Goal: Information Seeking & Learning: Find specific fact

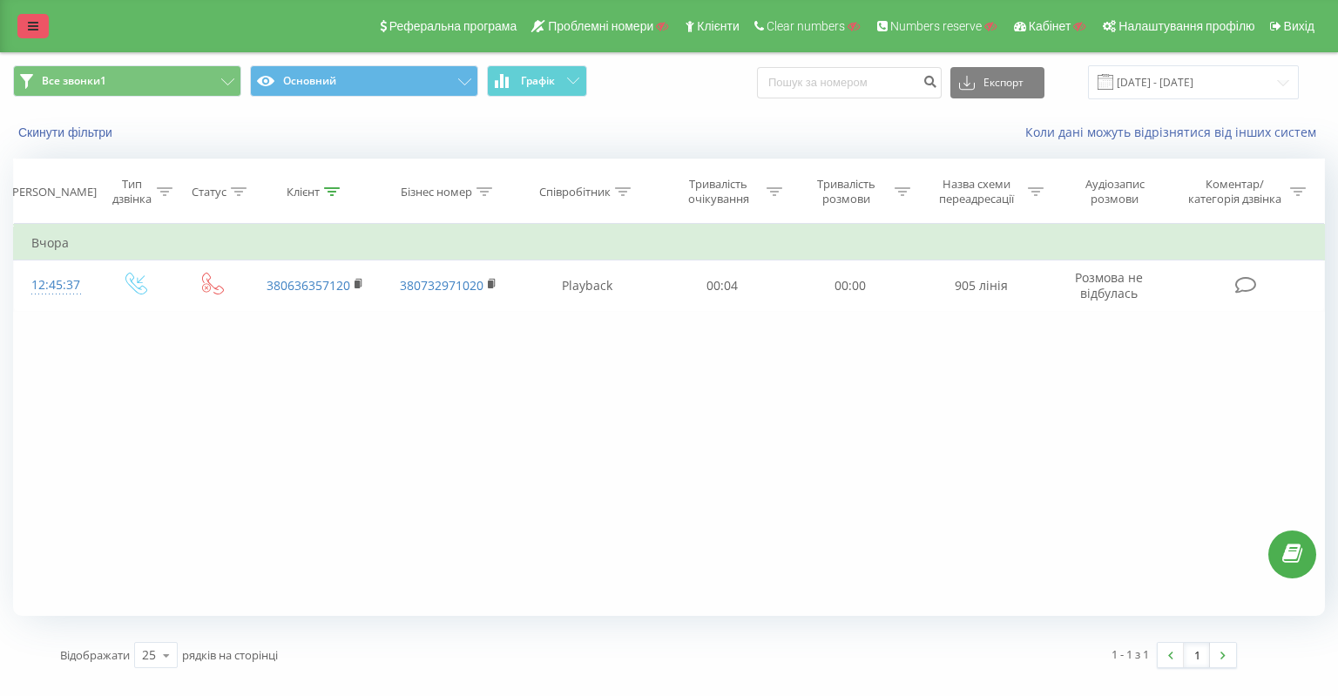
click at [37, 25] on icon at bounding box center [33, 26] width 10 height 12
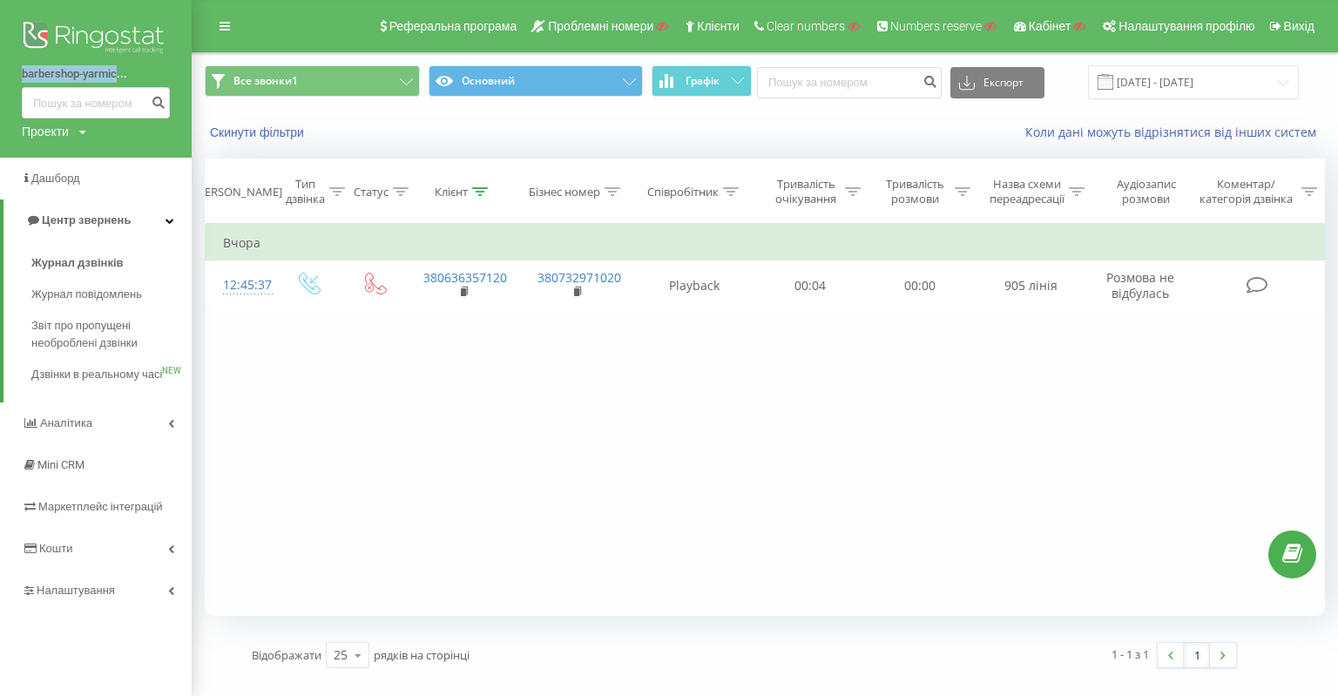
drag, startPoint x: 10, startPoint y: 79, endPoint x: 115, endPoint y: 76, distance: 105.4
click at [115, 76] on div "barbershop-yarmic... Проекти Пошук" at bounding box center [96, 79] width 192 height 158
click at [53, 133] on div "Проекти" at bounding box center [45, 131] width 47 height 17
drag, startPoint x: 55, startPoint y: 154, endPoint x: 94, endPoint y: 157, distance: 39.3
click at [55, 154] on input "text" at bounding box center [70, 157] width 87 height 25
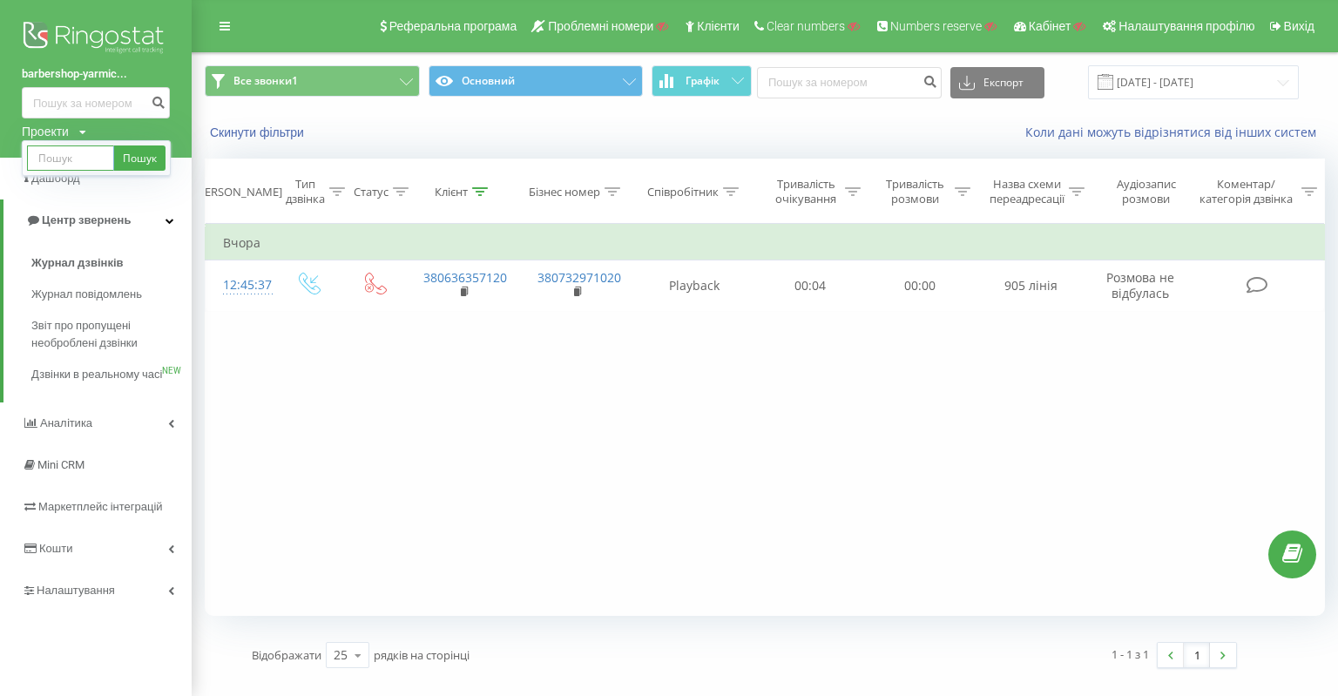
paste input "yarmich.rent"
type input "yarmich.rent"
click at [132, 157] on link "Пошук" at bounding box center [139, 157] width 51 height 25
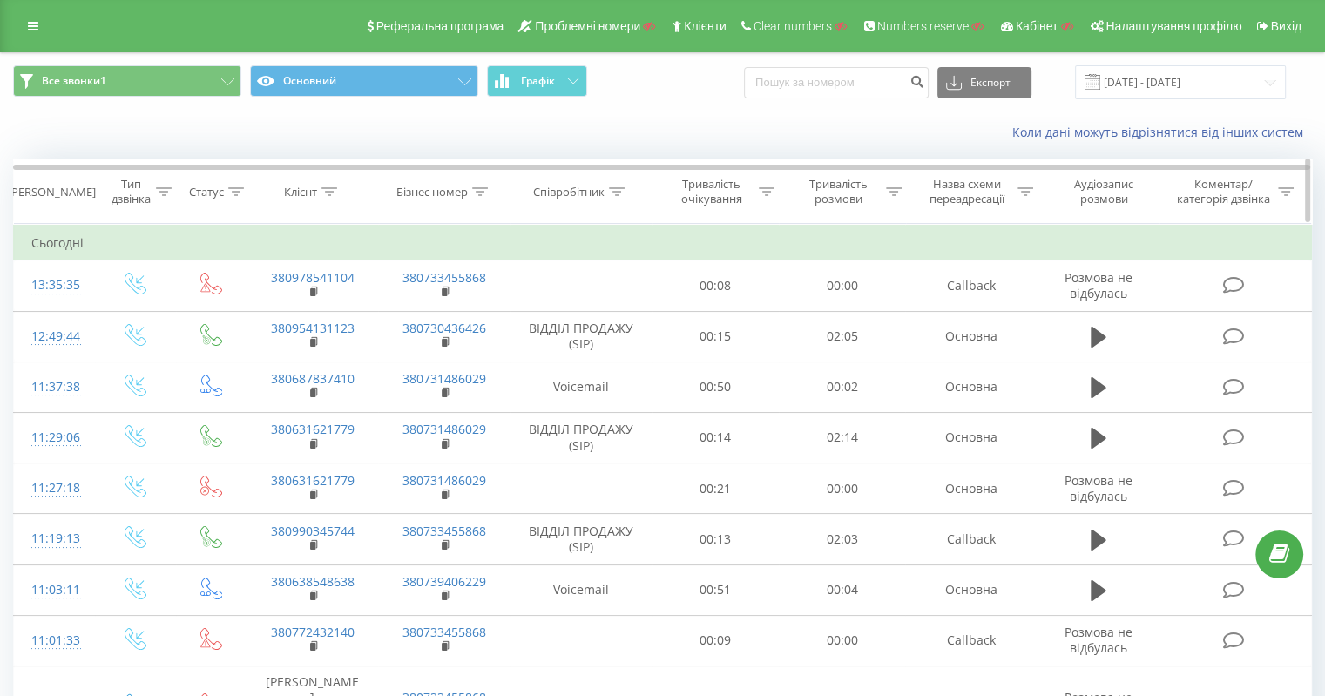
click at [334, 190] on icon at bounding box center [329, 191] width 16 height 9
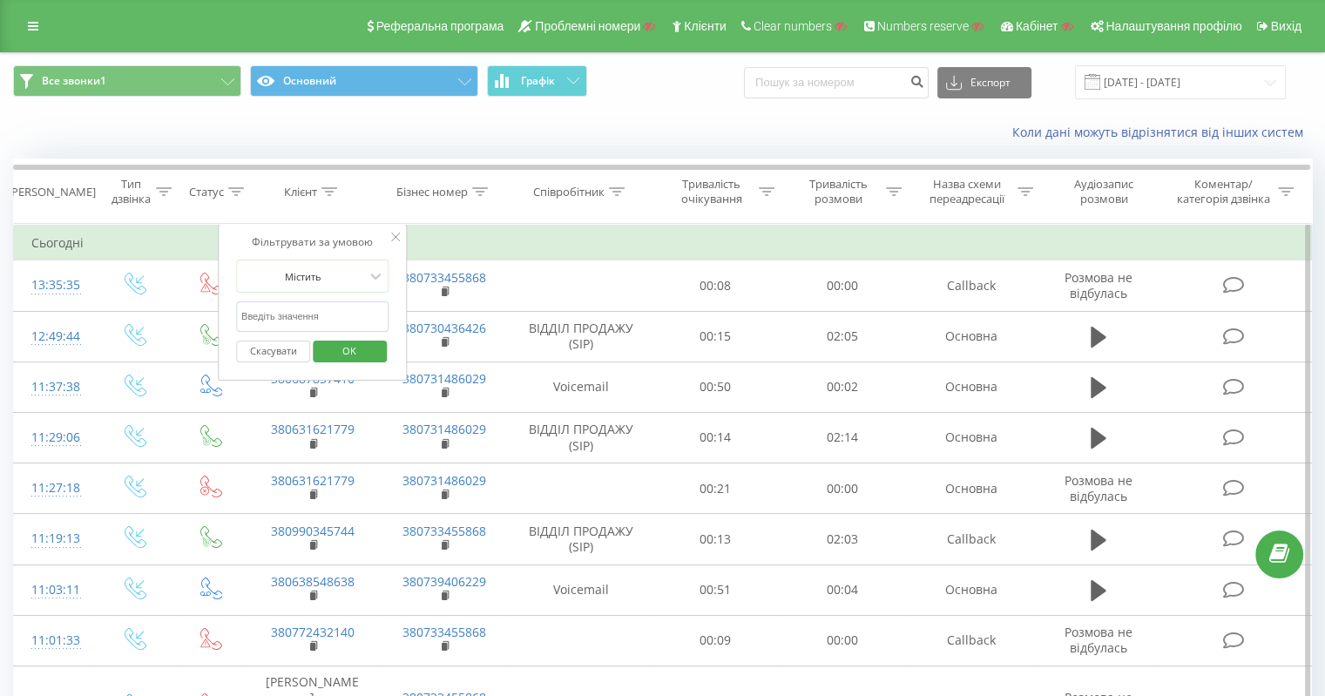
click at [303, 306] on input "text" at bounding box center [312, 316] width 153 height 30
paste input "380975000440"
type input "380975000440"
click at [327, 338] on span "OK" at bounding box center [349, 350] width 49 height 27
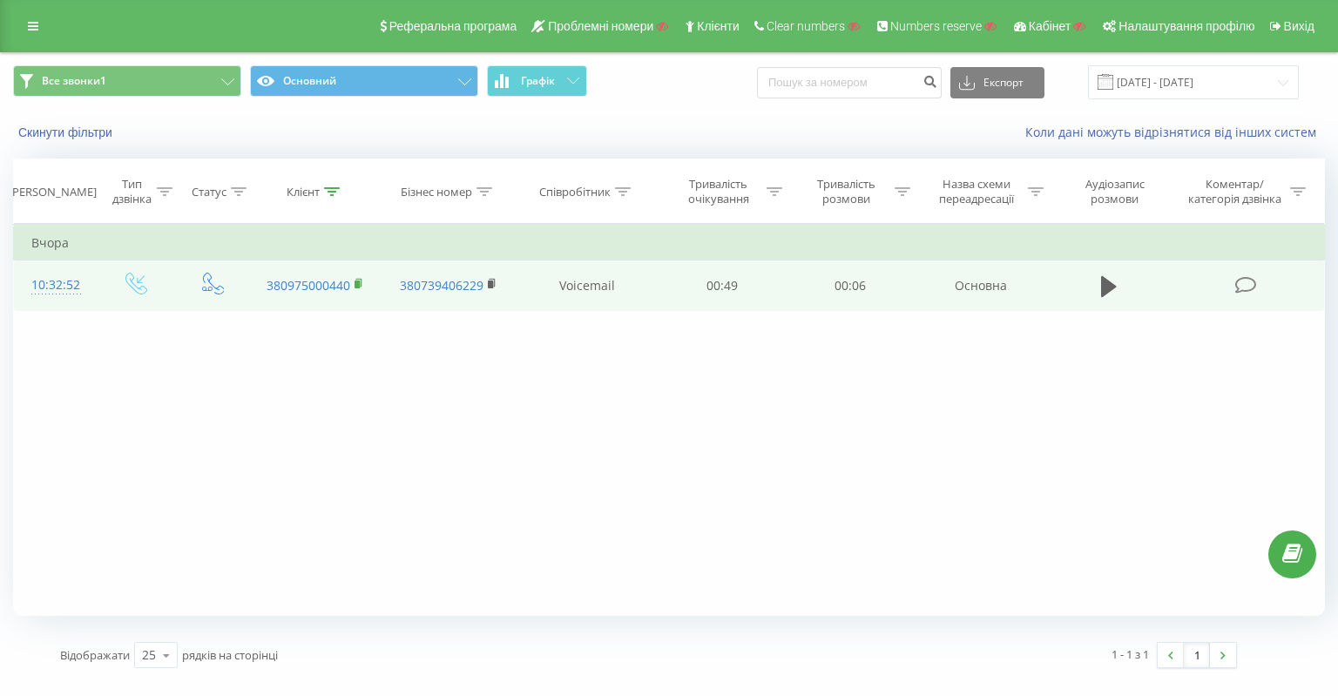
click at [361, 281] on icon at bounding box center [359, 284] width 10 height 12
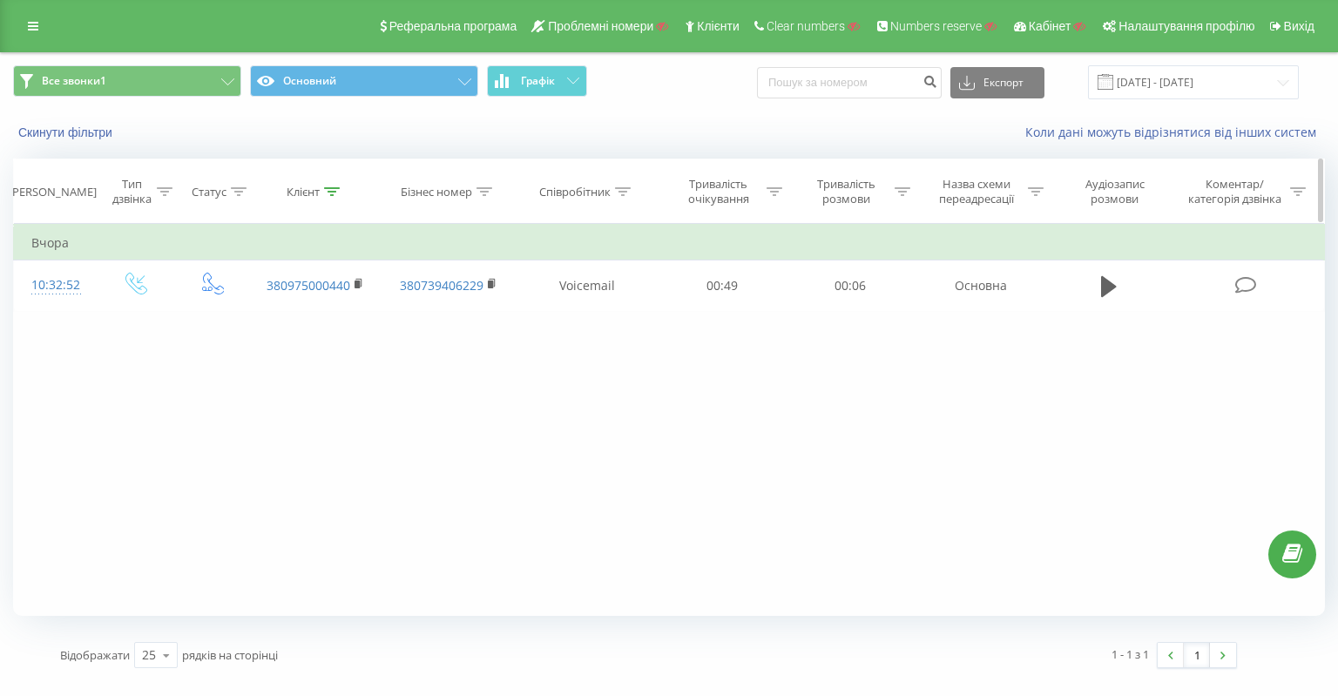
drag, startPoint x: 457, startPoint y: 10, endPoint x: 463, endPoint y: 208, distance: 198.7
click at [462, 207] on th "Бізнес номер" at bounding box center [448, 191] width 133 height 64
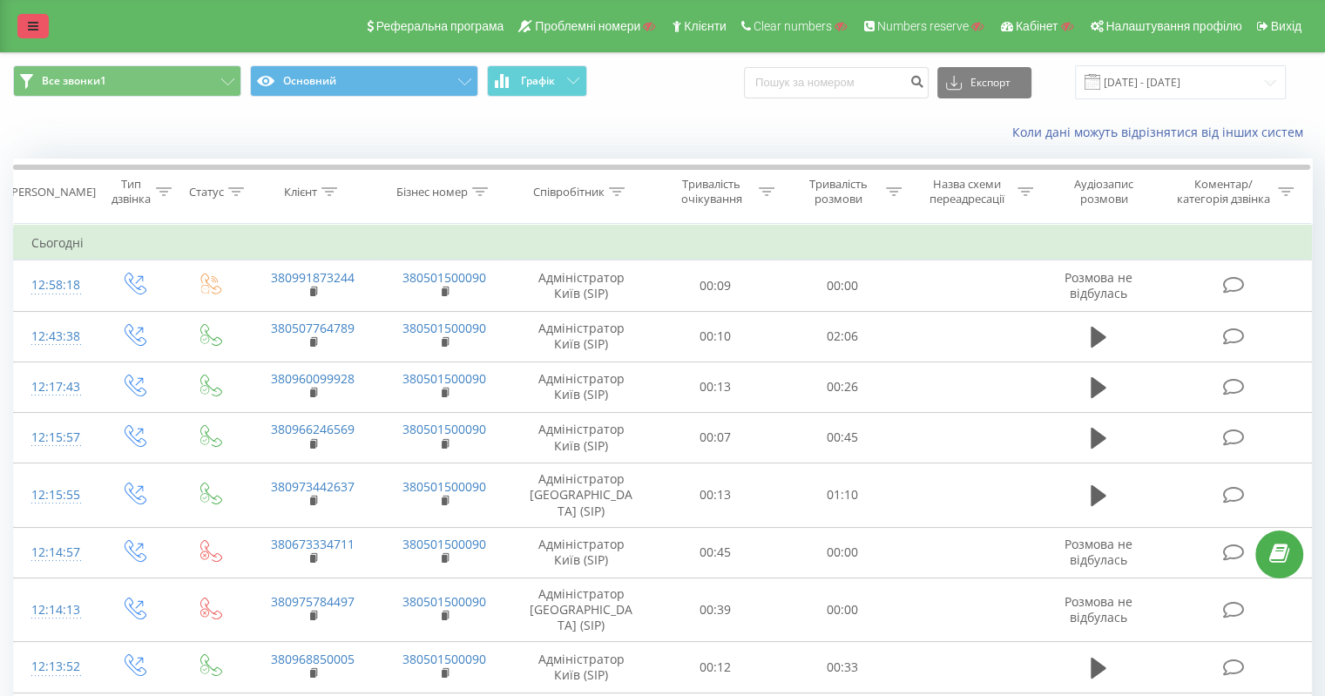
click at [41, 20] on link at bounding box center [32, 26] width 31 height 24
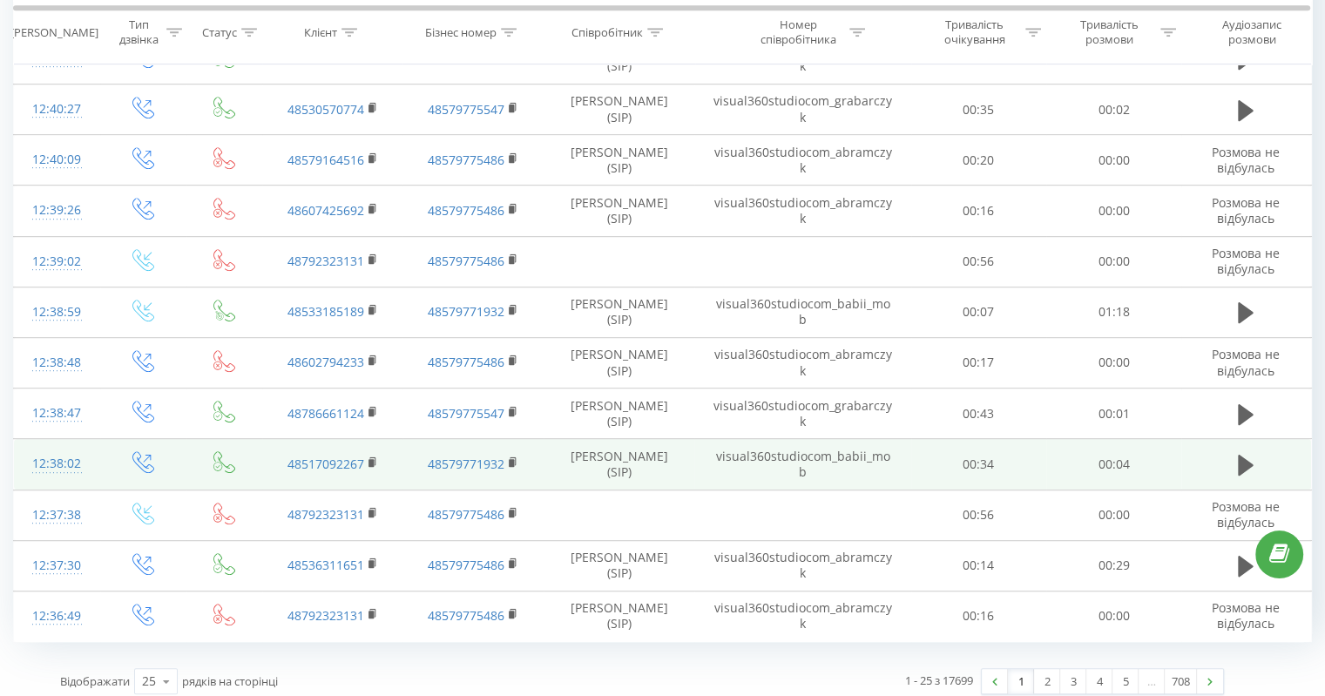
scroll to position [892, 0]
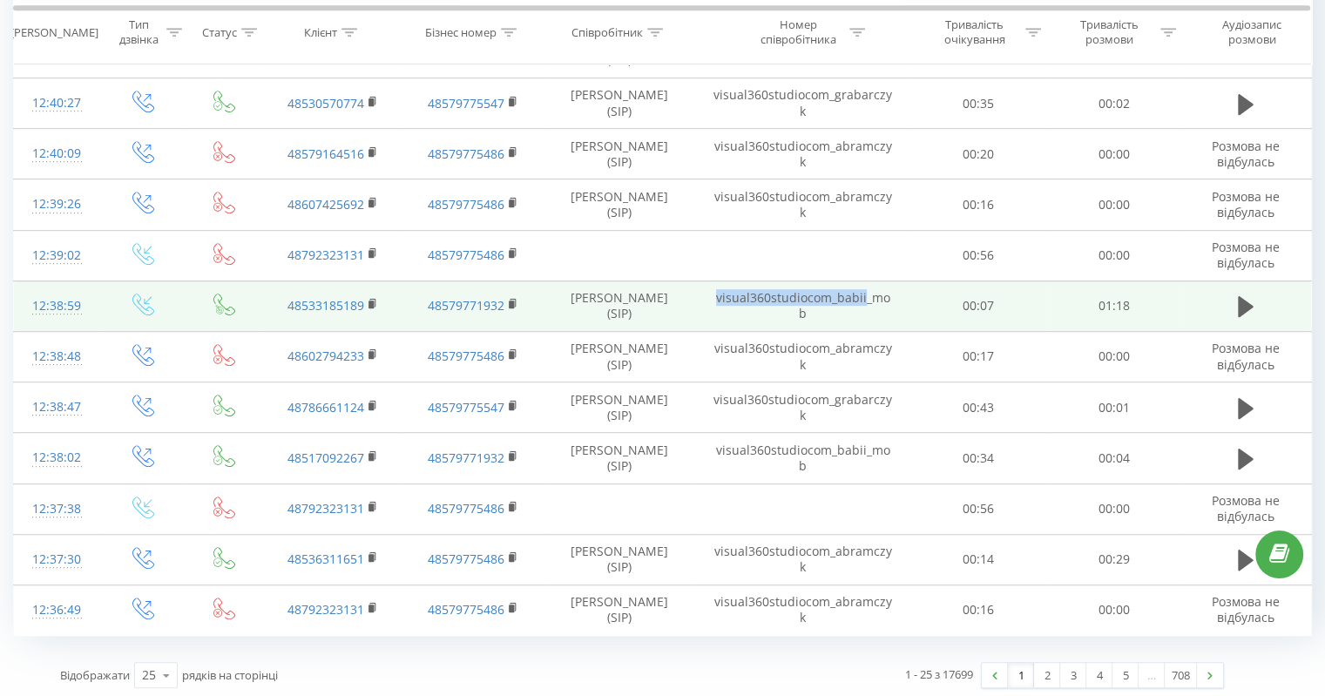
drag, startPoint x: 703, startPoint y: 295, endPoint x: 859, endPoint y: 295, distance: 155.9
click at [859, 295] on td "visual360studiocom_babii_mob" at bounding box center [802, 305] width 216 height 51
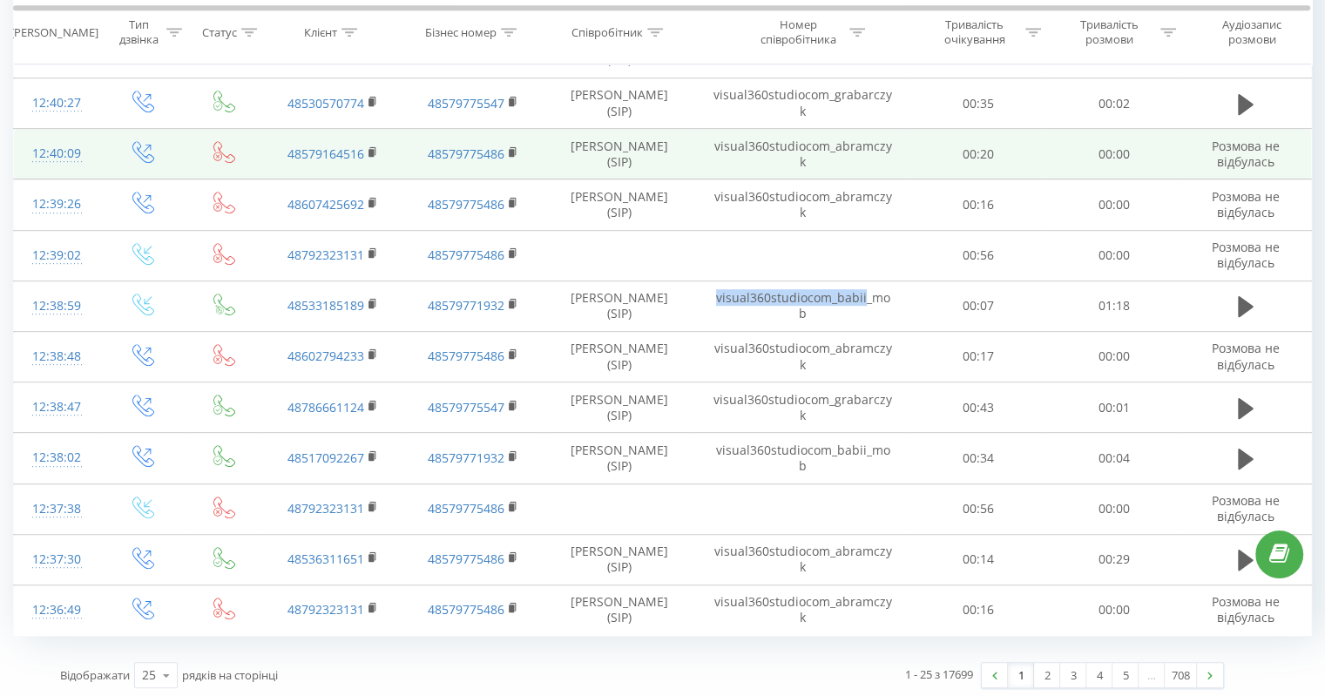
copy td "visual360studiocom_babii"
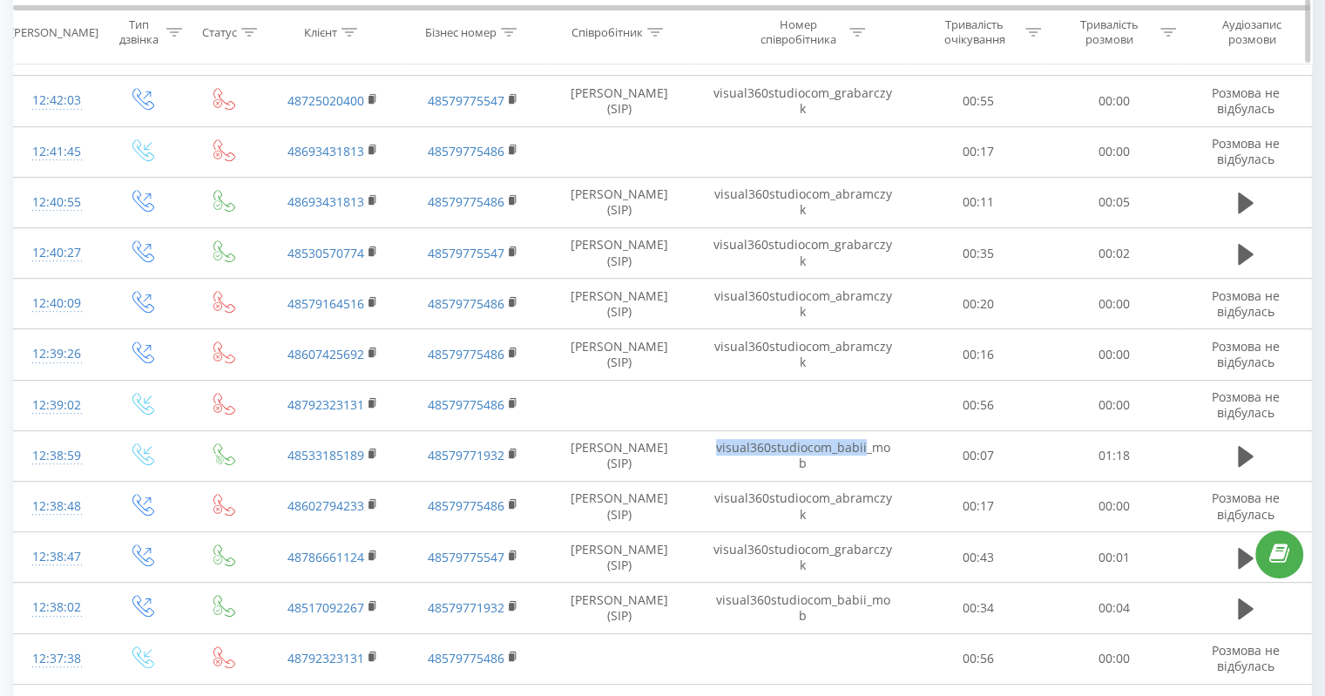
scroll to position [544, 0]
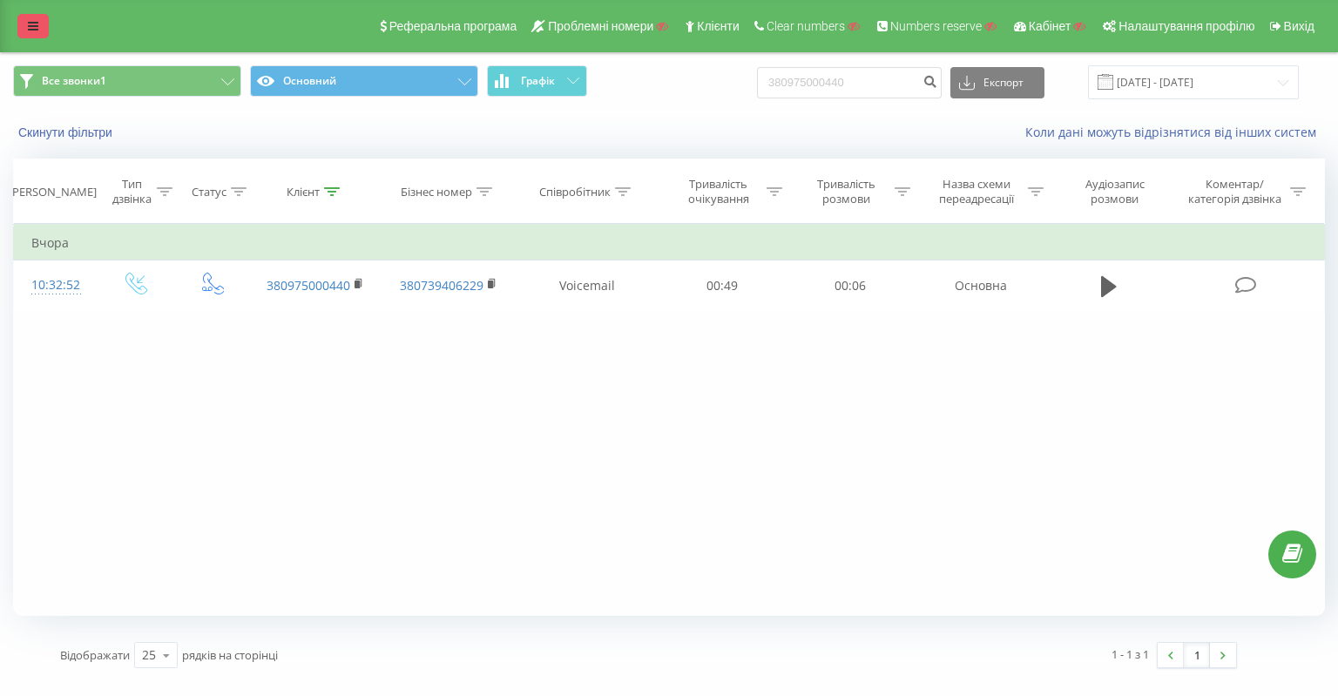
click at [37, 32] on icon at bounding box center [33, 26] width 10 height 12
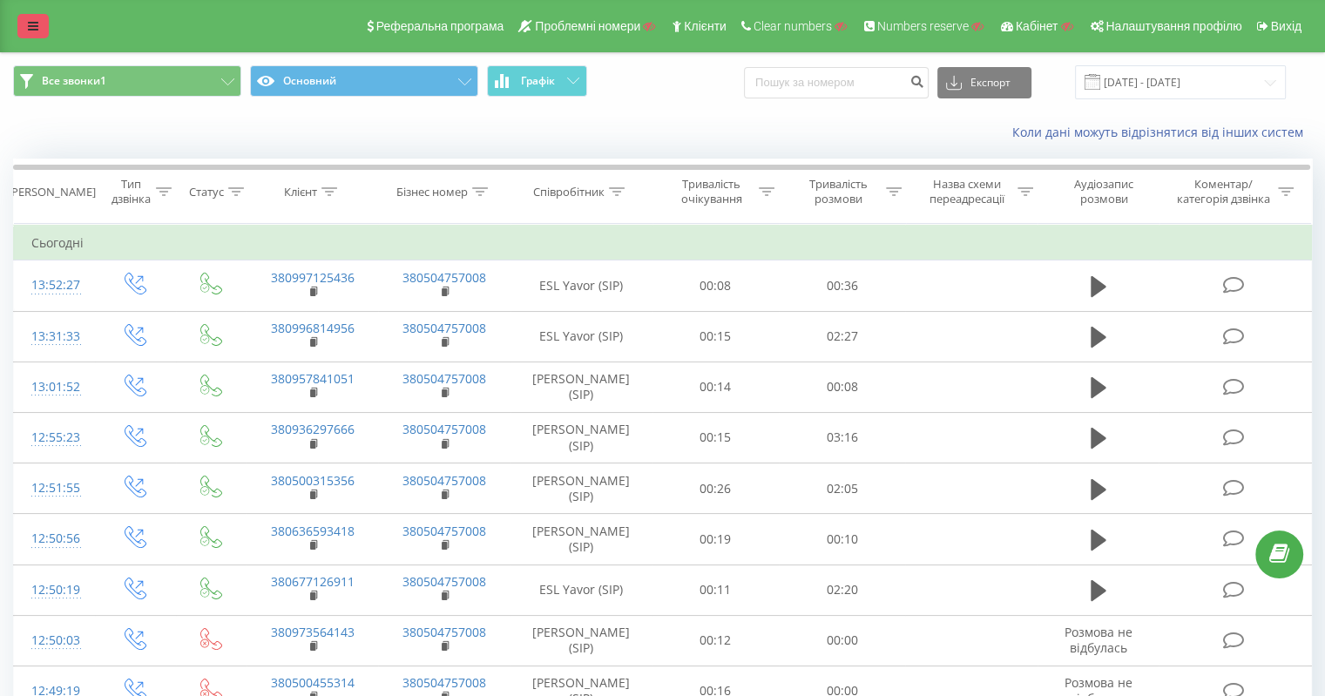
click at [35, 30] on icon at bounding box center [33, 26] width 10 height 12
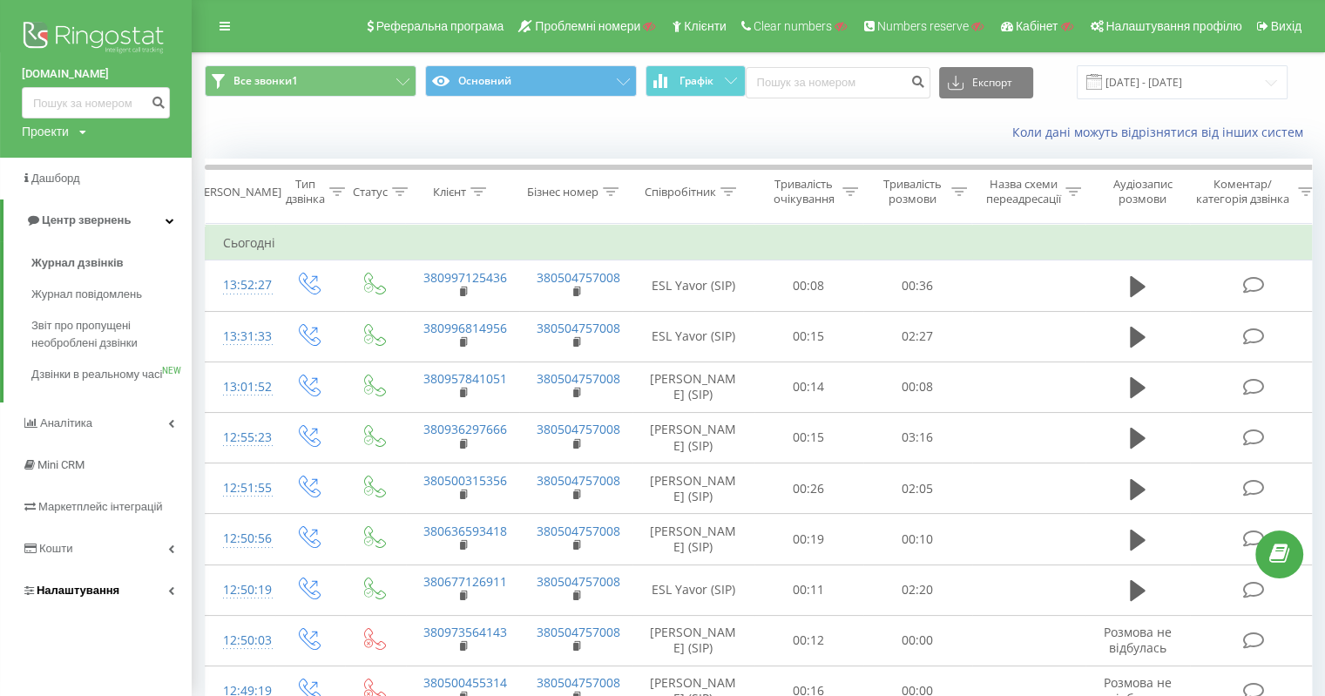
click at [75, 611] on link "Налаштування" at bounding box center [96, 591] width 192 height 42
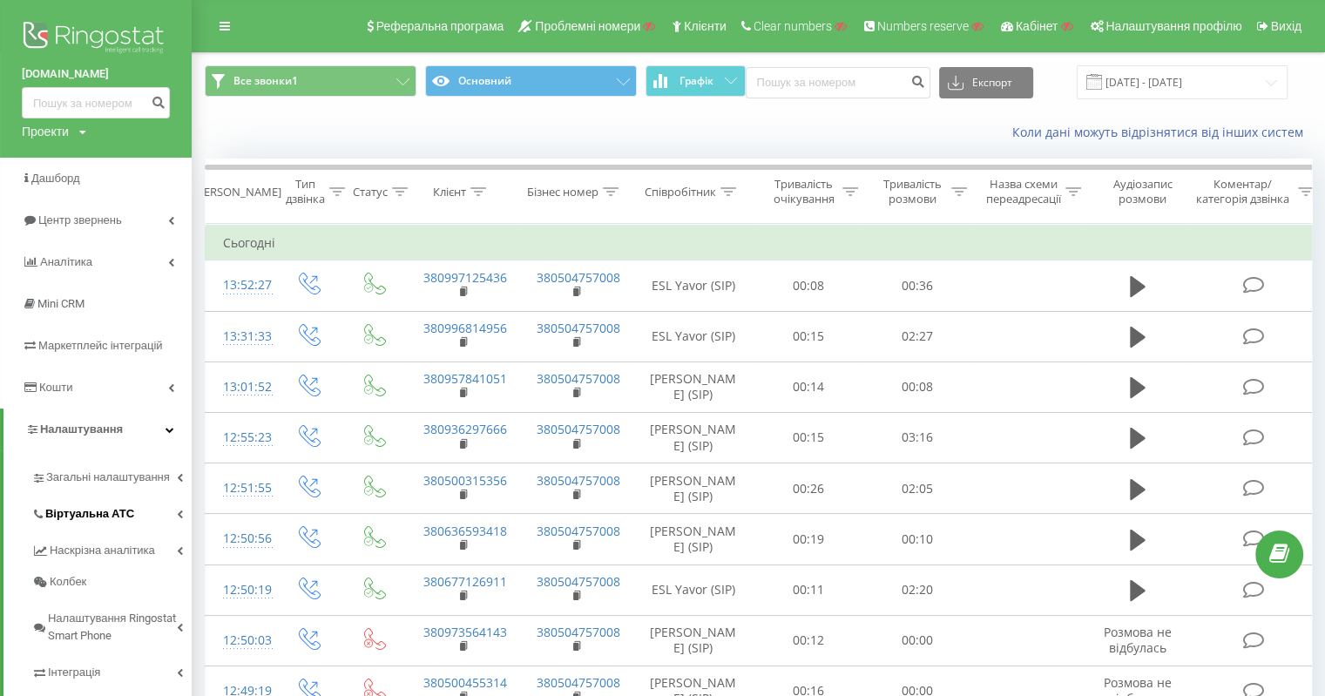
click at [139, 510] on link "Віртуальна АТС" at bounding box center [111, 511] width 160 height 37
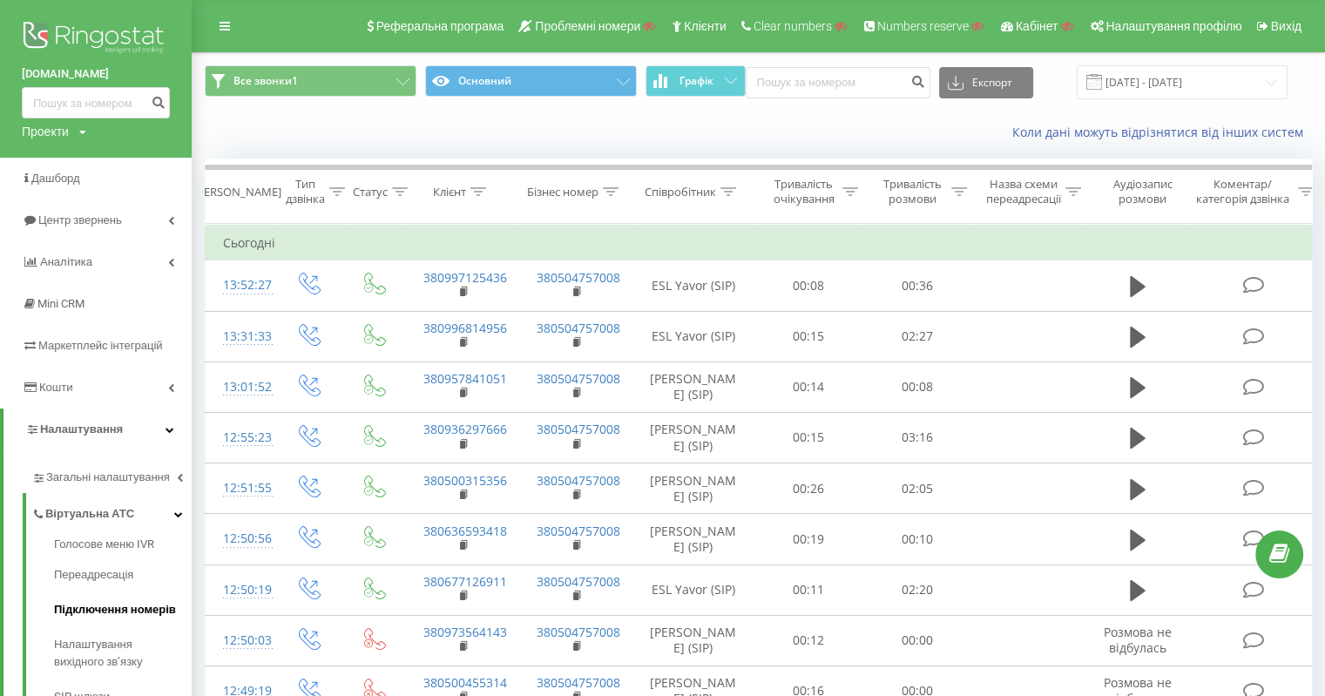
click at [145, 609] on span "Підключення номерів" at bounding box center [115, 609] width 122 height 17
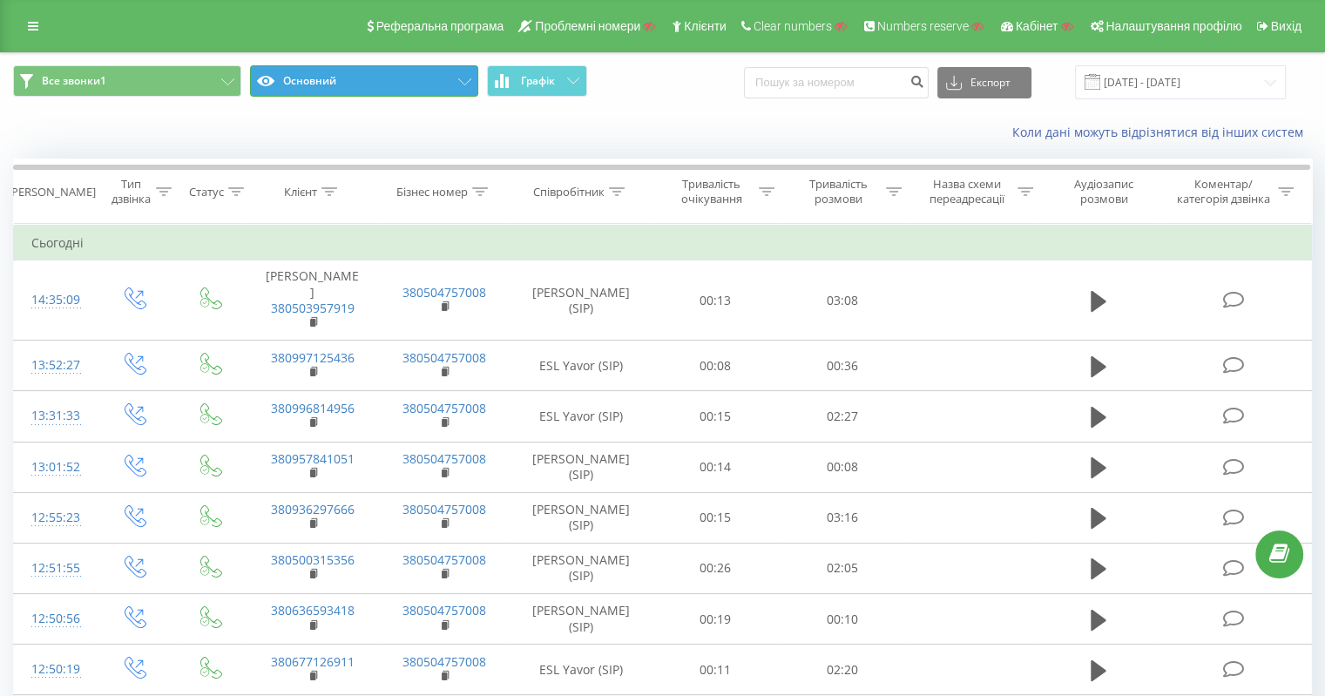
click at [422, 81] on button "Основний" at bounding box center [364, 80] width 228 height 31
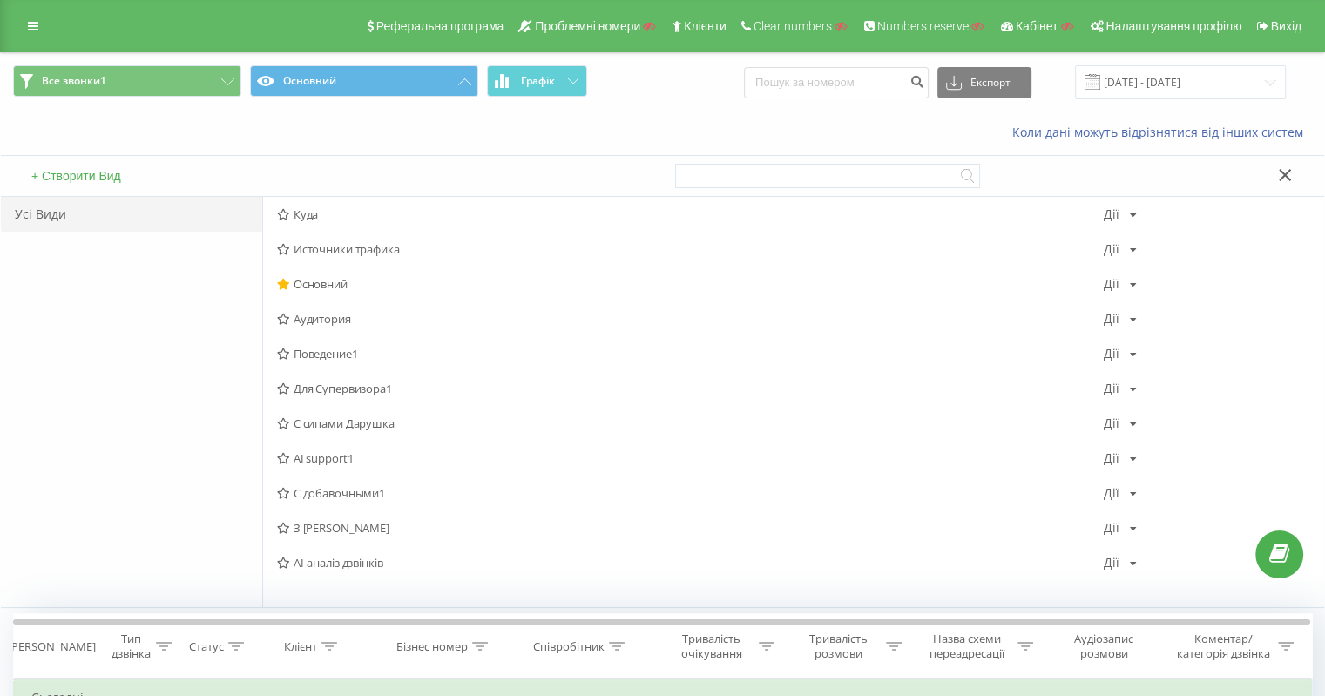
click at [409, 429] on span "С сипами Дарушка" at bounding box center [690, 423] width 827 height 12
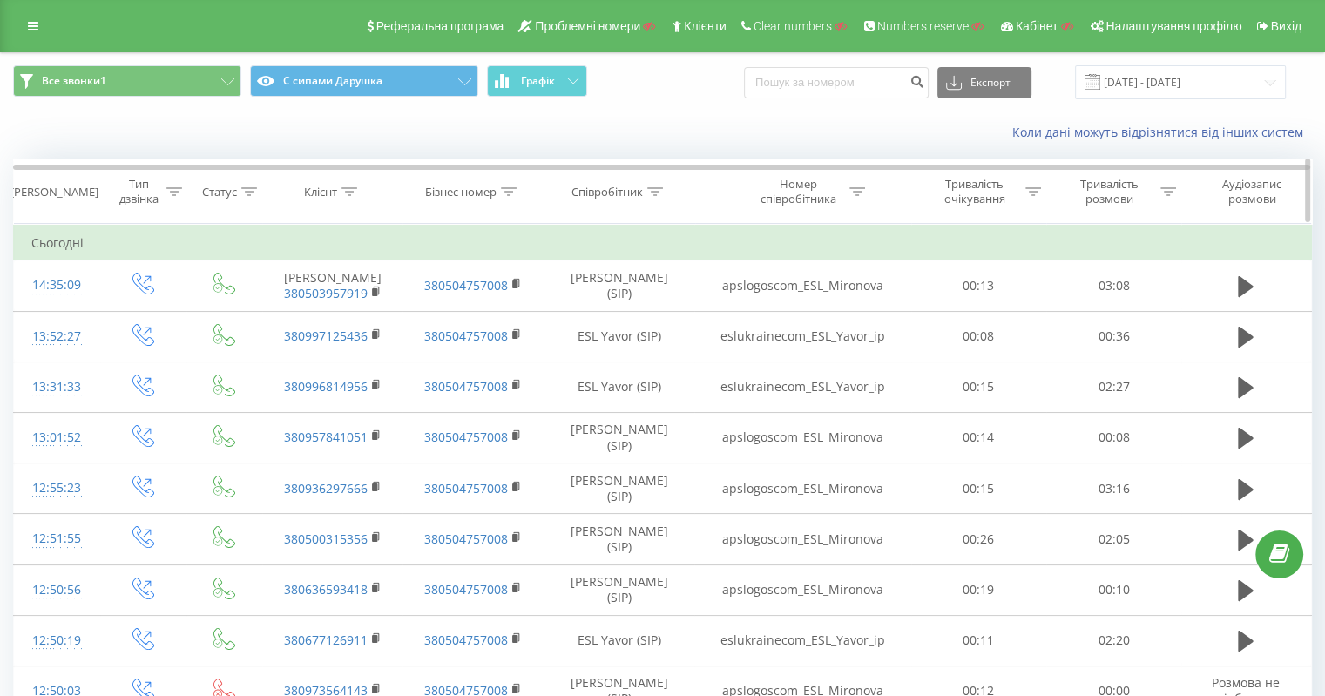
click at [854, 187] on icon at bounding box center [857, 191] width 16 height 9
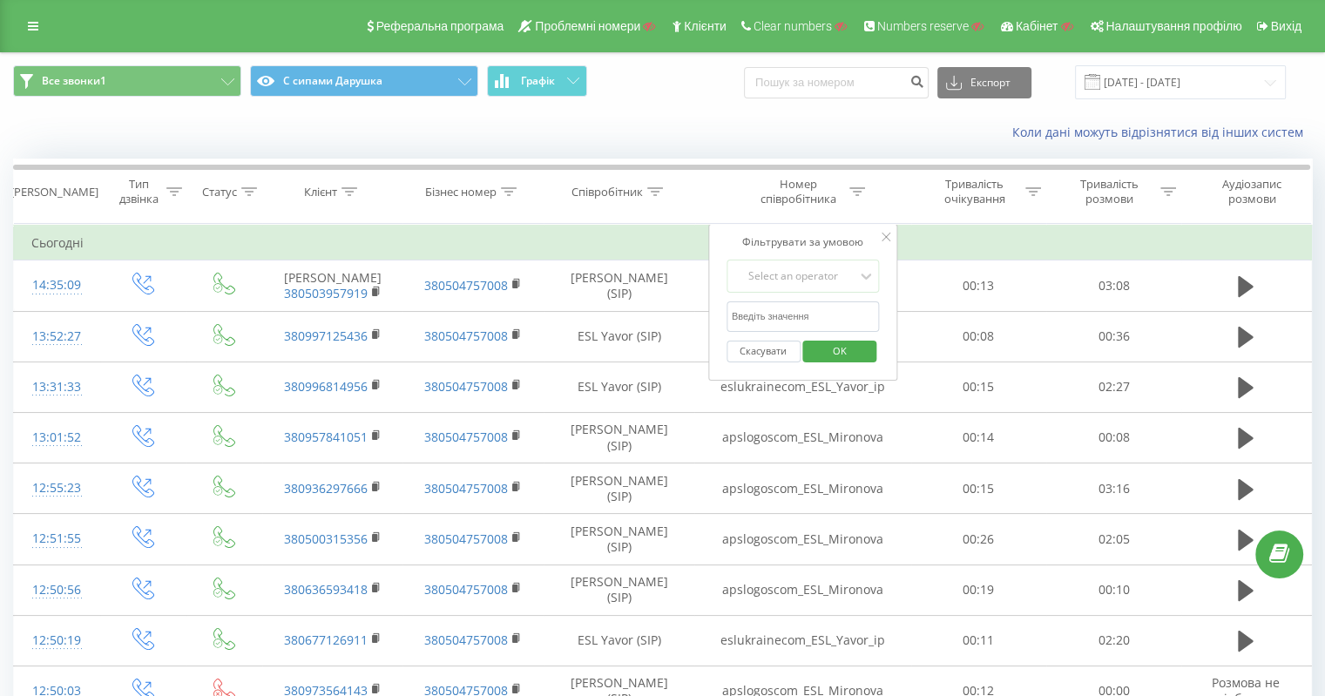
click at [780, 311] on input "text" at bounding box center [802, 316] width 153 height 30
paste input "apslogoscom_ESL_Yavor"
type input "apslogoscom_ESL_Yavor"
click at [794, 277] on div "Select an operator" at bounding box center [794, 276] width 124 height 14
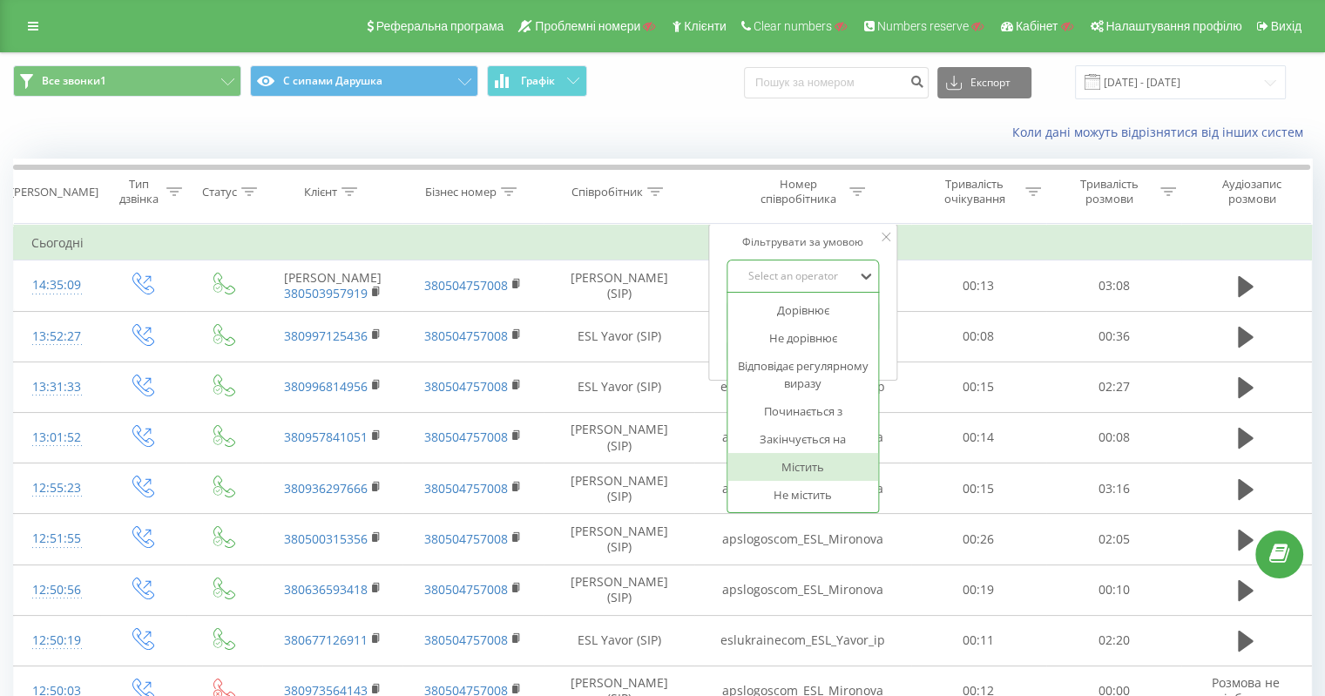
click at [801, 460] on div "Містить" at bounding box center [803, 467] width 152 height 28
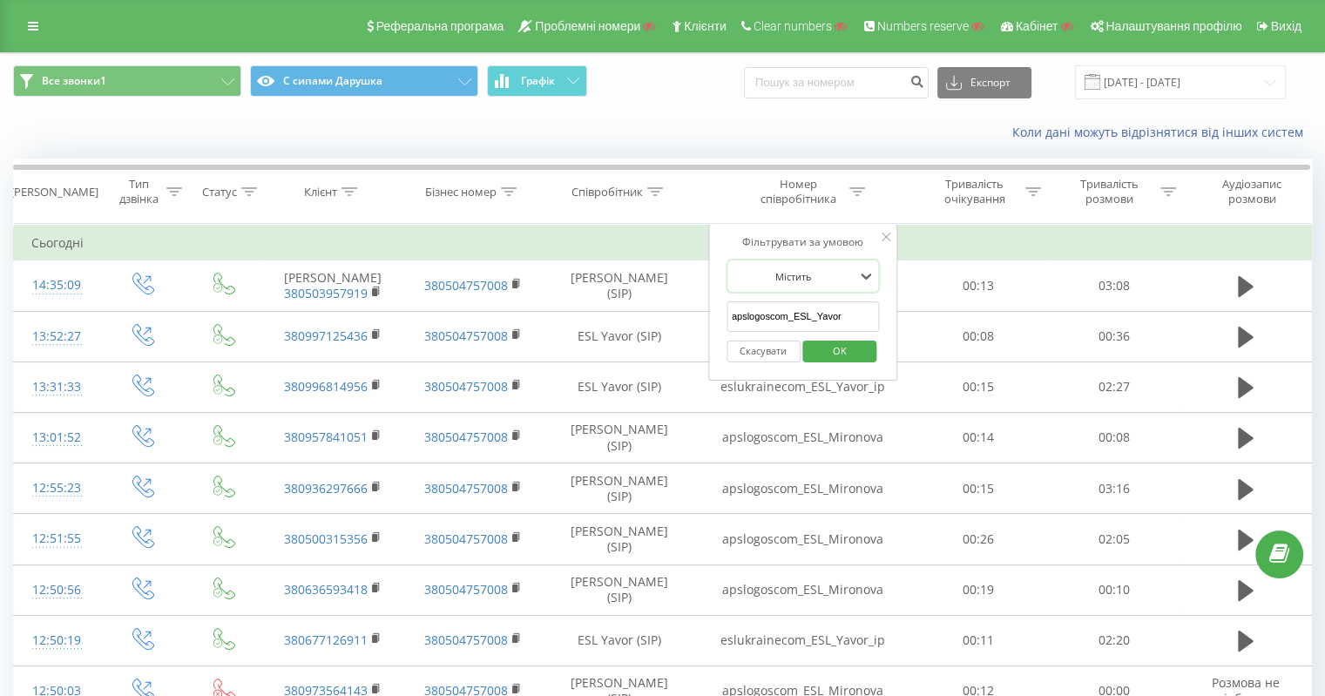
click at [848, 359] on span "OK" at bounding box center [839, 350] width 49 height 27
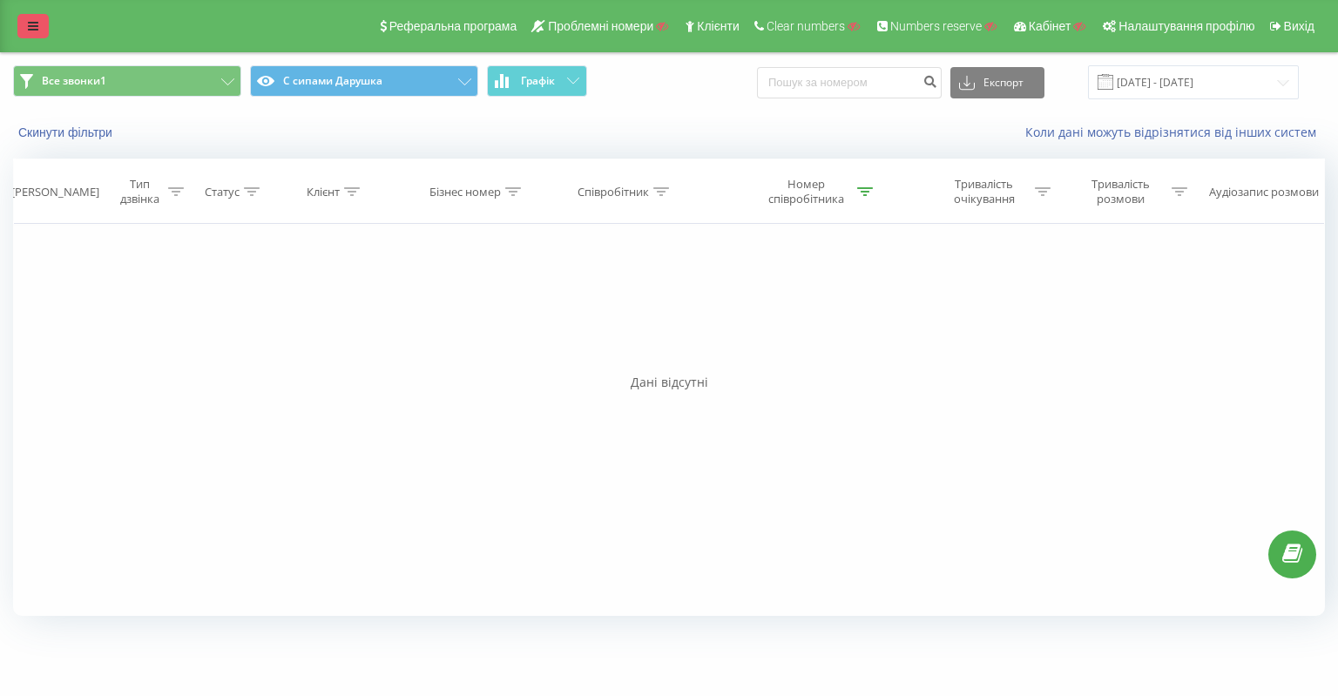
click at [22, 24] on link at bounding box center [32, 26] width 31 height 24
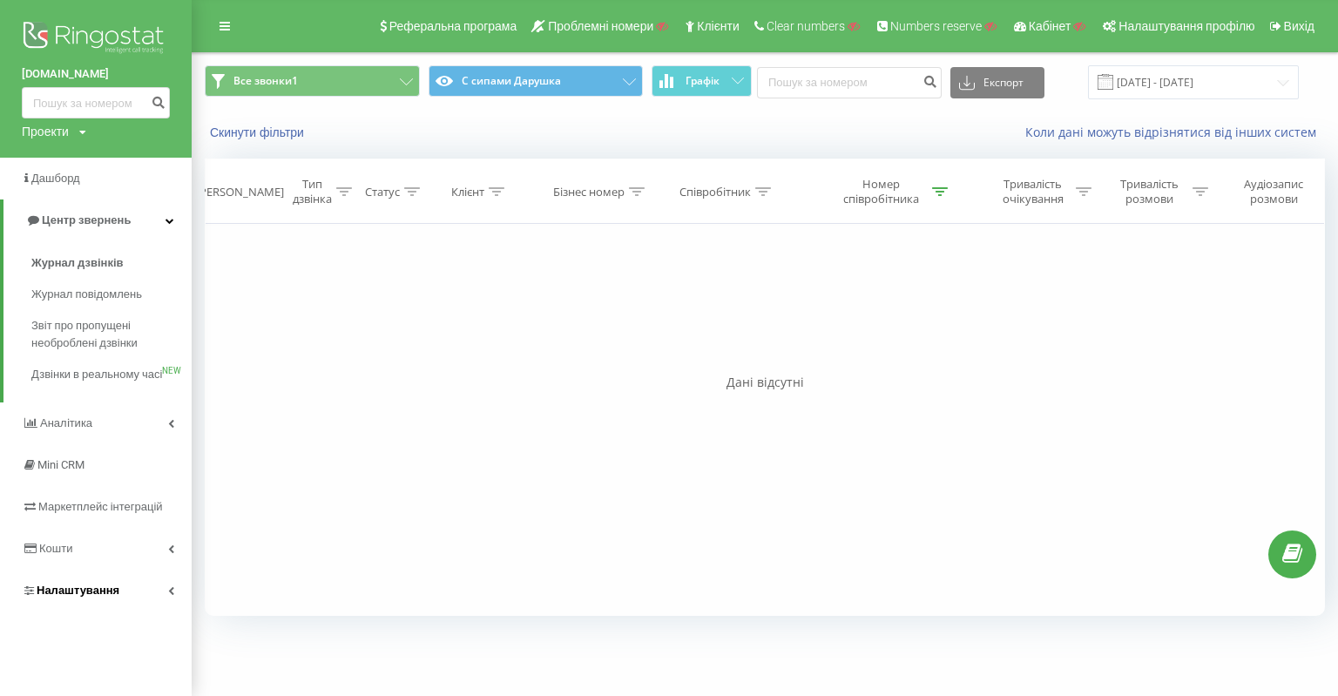
click at [80, 597] on span "Налаштування" at bounding box center [78, 590] width 83 height 13
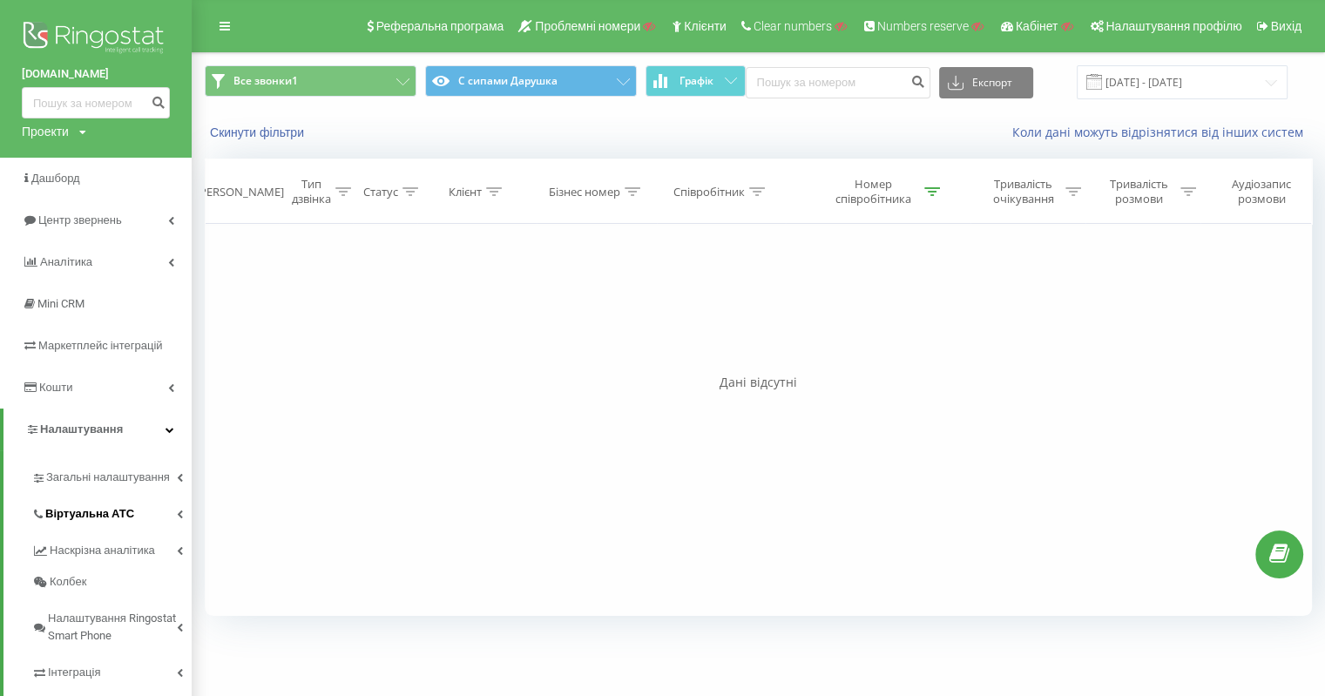
click at [125, 521] on span "Віртуальна АТС" at bounding box center [89, 513] width 89 height 17
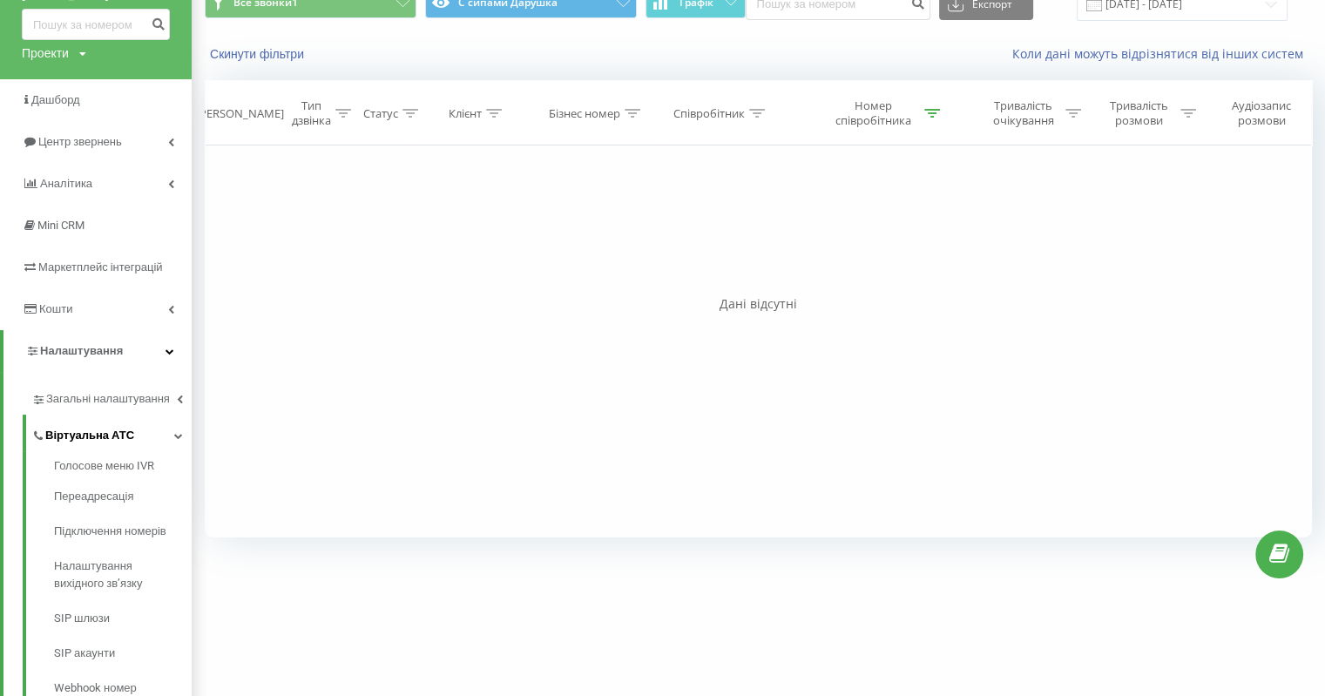
scroll to position [174, 0]
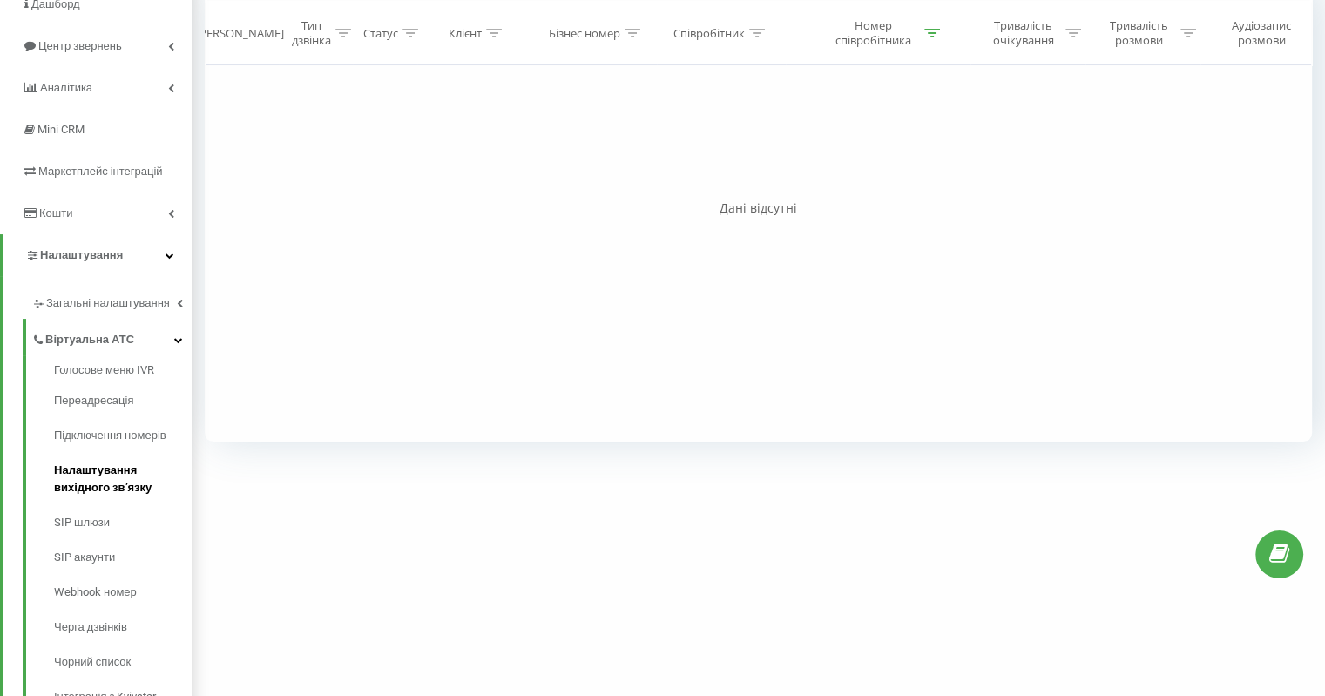
click at [128, 494] on span "Налаштування вихідного зв’язку" at bounding box center [118, 479] width 129 height 35
